Goal: Transaction & Acquisition: Obtain resource

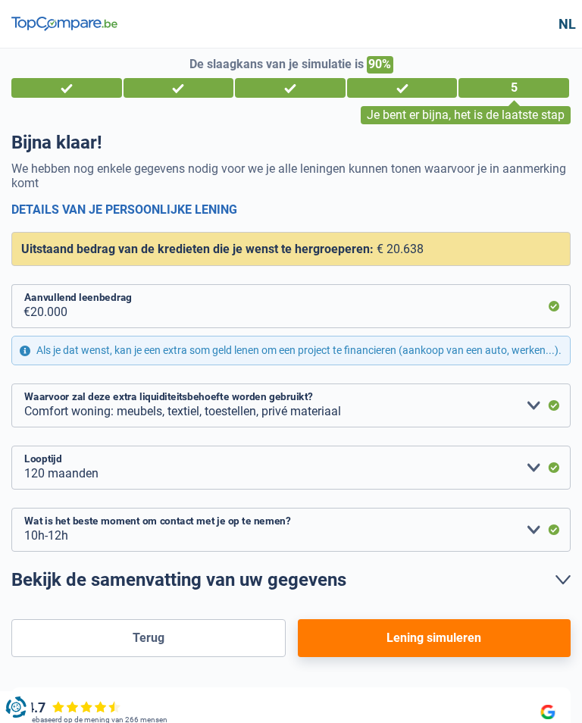
select select "refinancing"
select select "household"
select select "120"
select select "10-12"
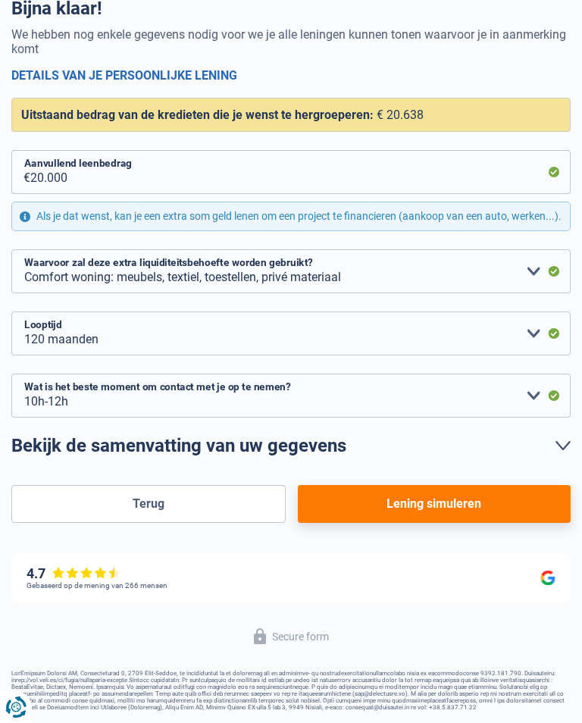
scroll to position [146, 0]
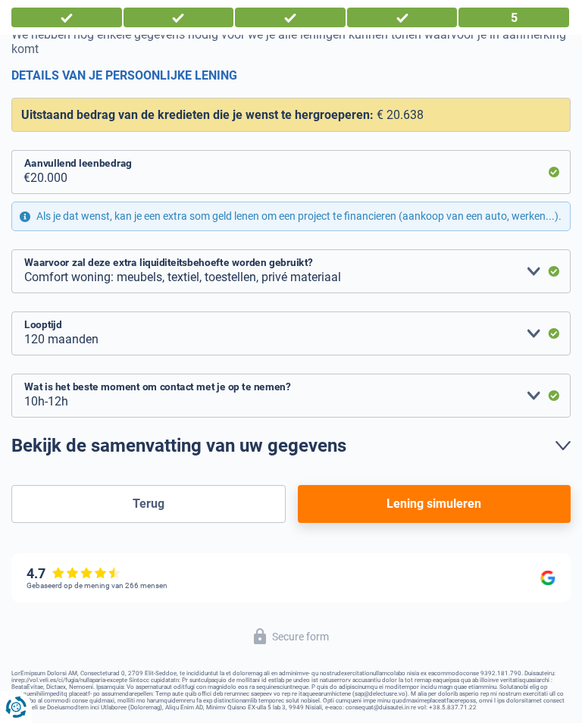
click at [470, 514] on button "Lening simuleren" at bounding box center [434, 504] width 273 height 38
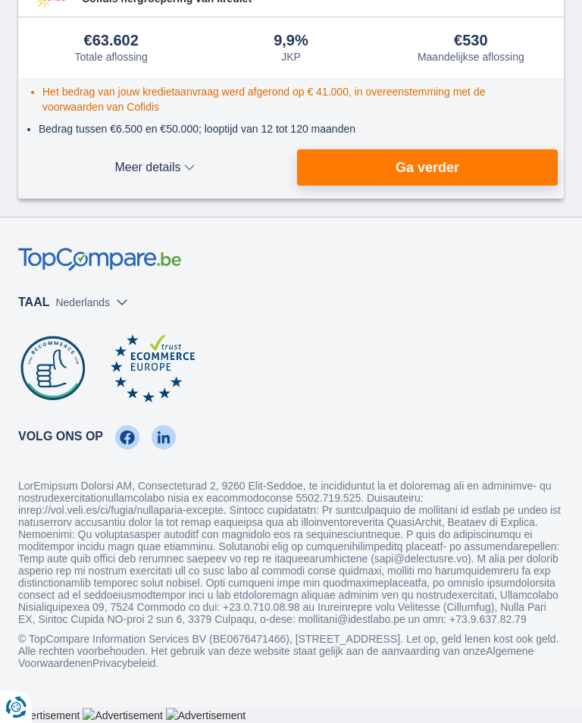
scroll to position [727, 0]
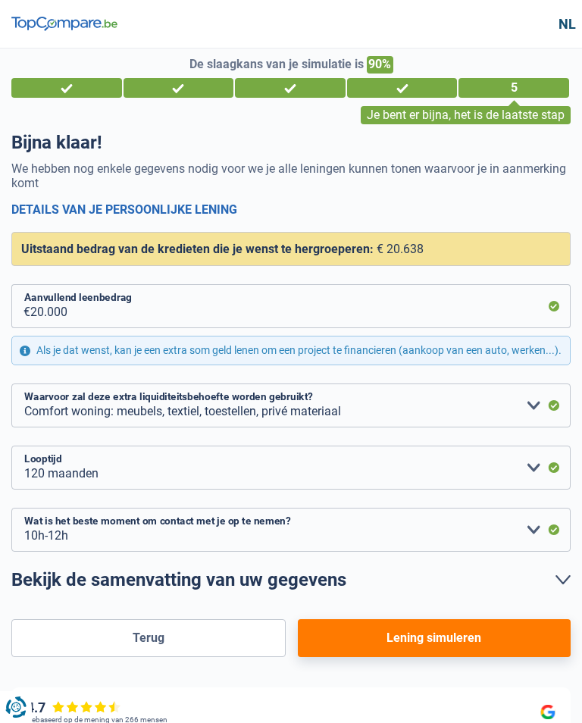
select select "refinancing"
select select "household"
select select "120"
select select "10-12"
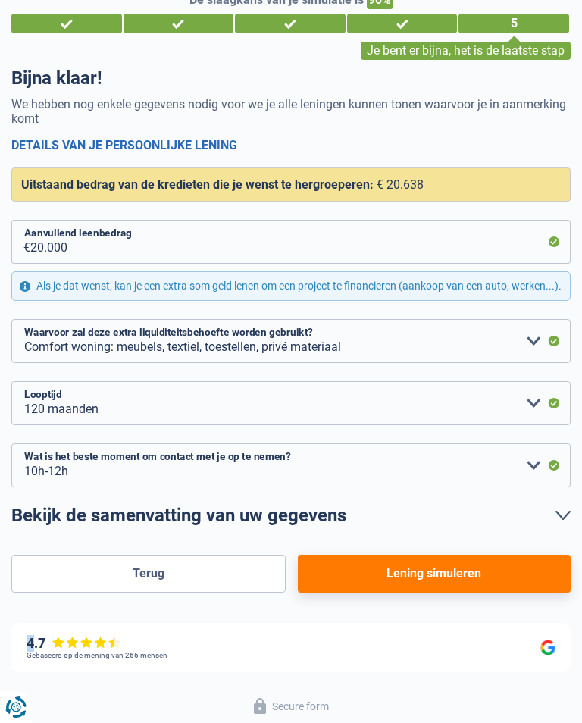
scroll to position [66, 0]
